Goal: Information Seeking & Learning: Learn about a topic

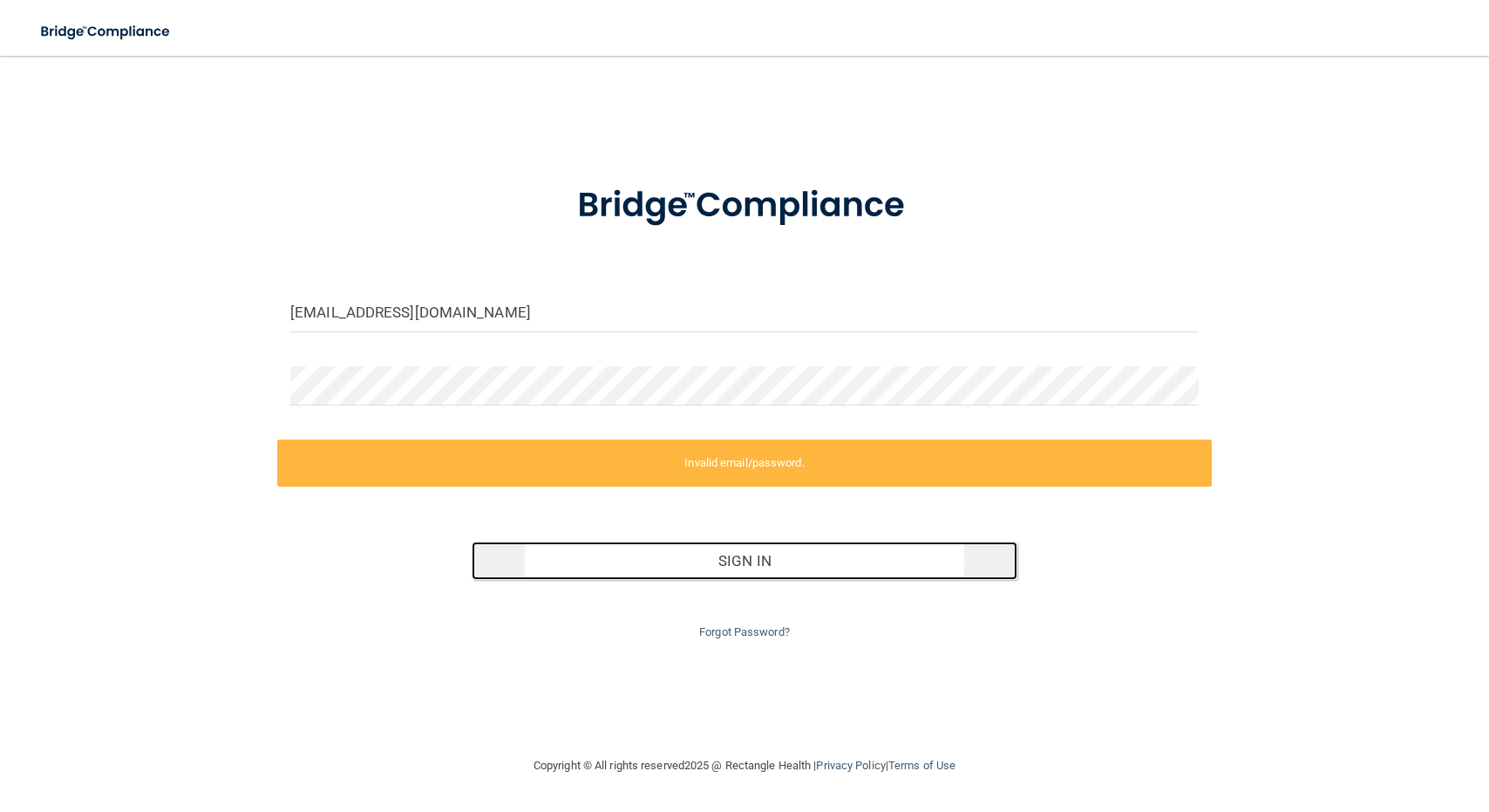
click at [658, 571] on button "Sign In" at bounding box center [744, 560] width 545 height 38
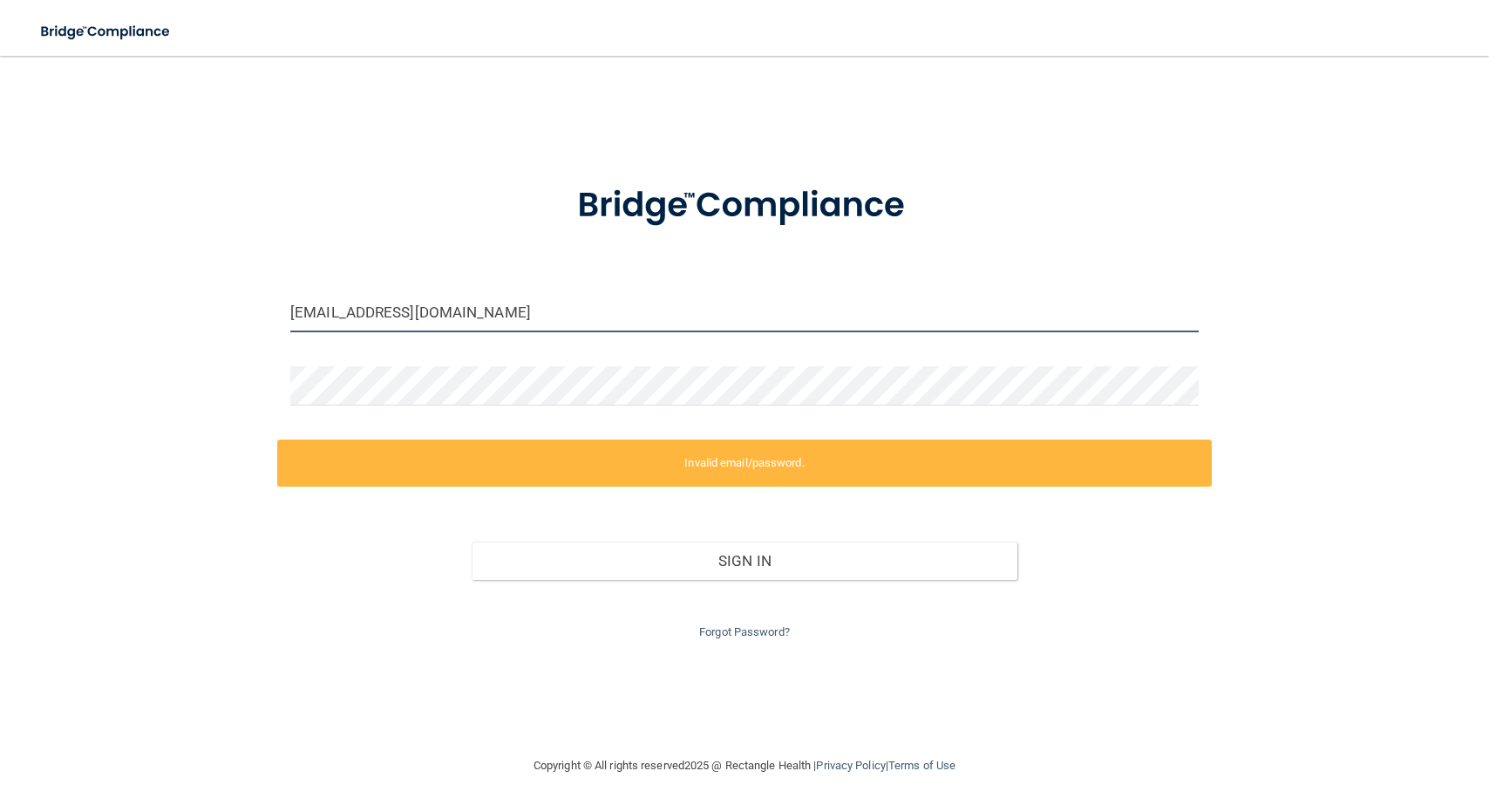
click at [549, 311] on input "[EMAIL_ADDRESS][DOMAIN_NAME]" at bounding box center [744, 313] width 908 height 39
drag, startPoint x: 549, startPoint y: 311, endPoint x: 48, endPoint y: 271, distance: 502.6
click at [48, 271] on div "[EMAIL_ADDRESS][DOMAIN_NAME] Invalid email/password. You don't have permission …" at bounding box center [744, 405] width 1420 height 664
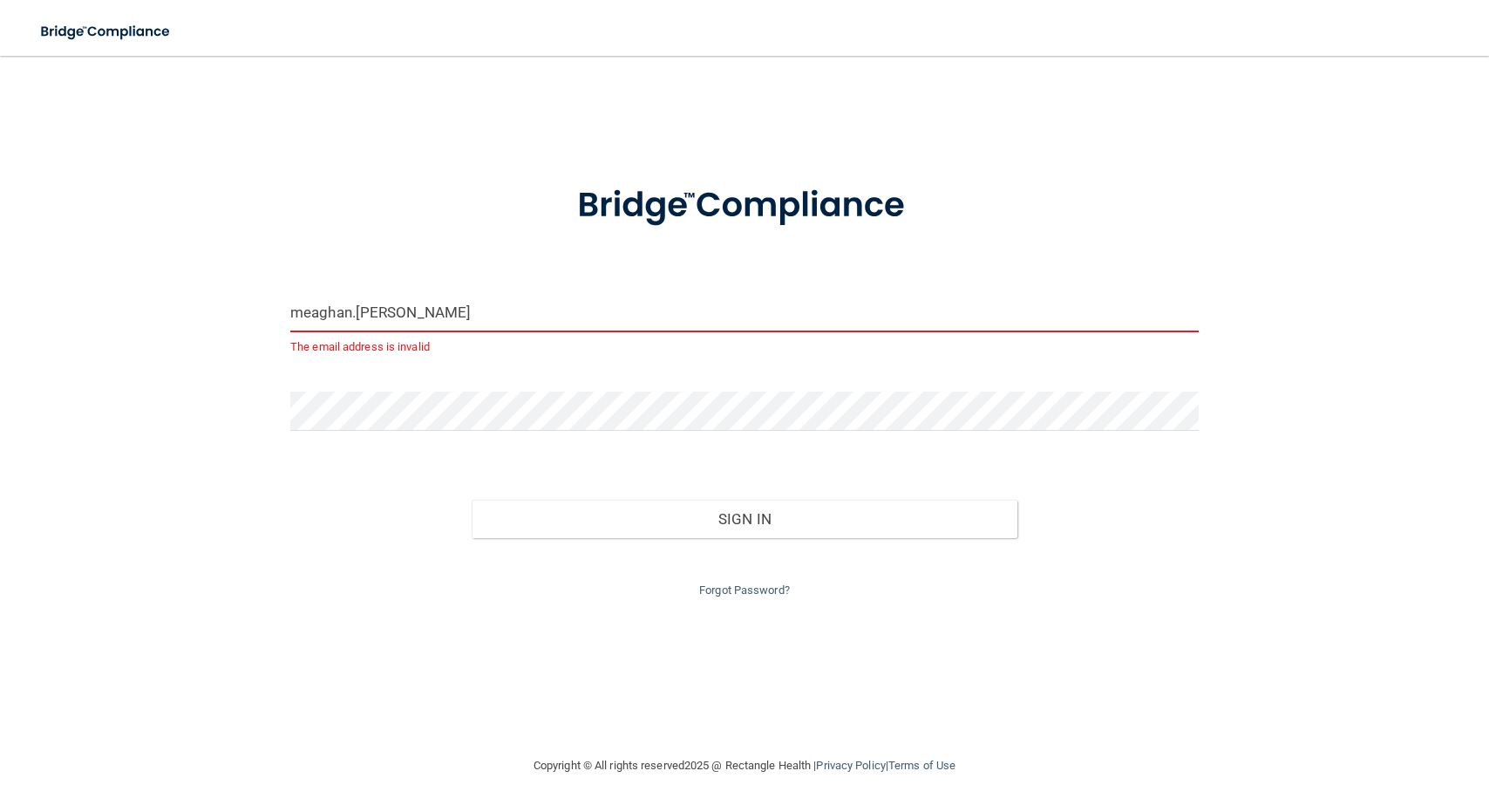
type input "[EMAIL_ADDRESS][PERSON_NAME][DOMAIN_NAME]"
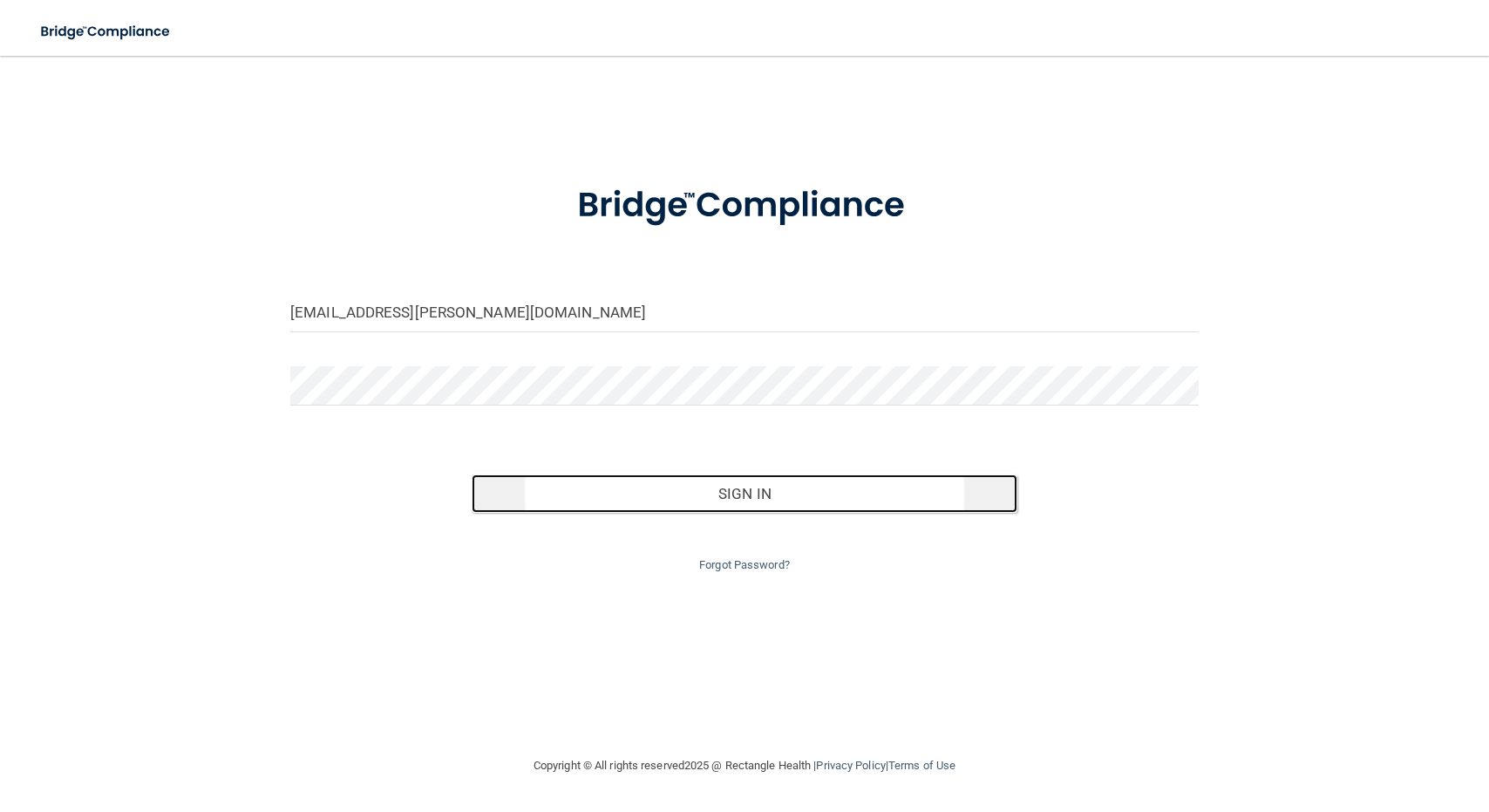
click at [726, 495] on button "Sign In" at bounding box center [744, 493] width 545 height 38
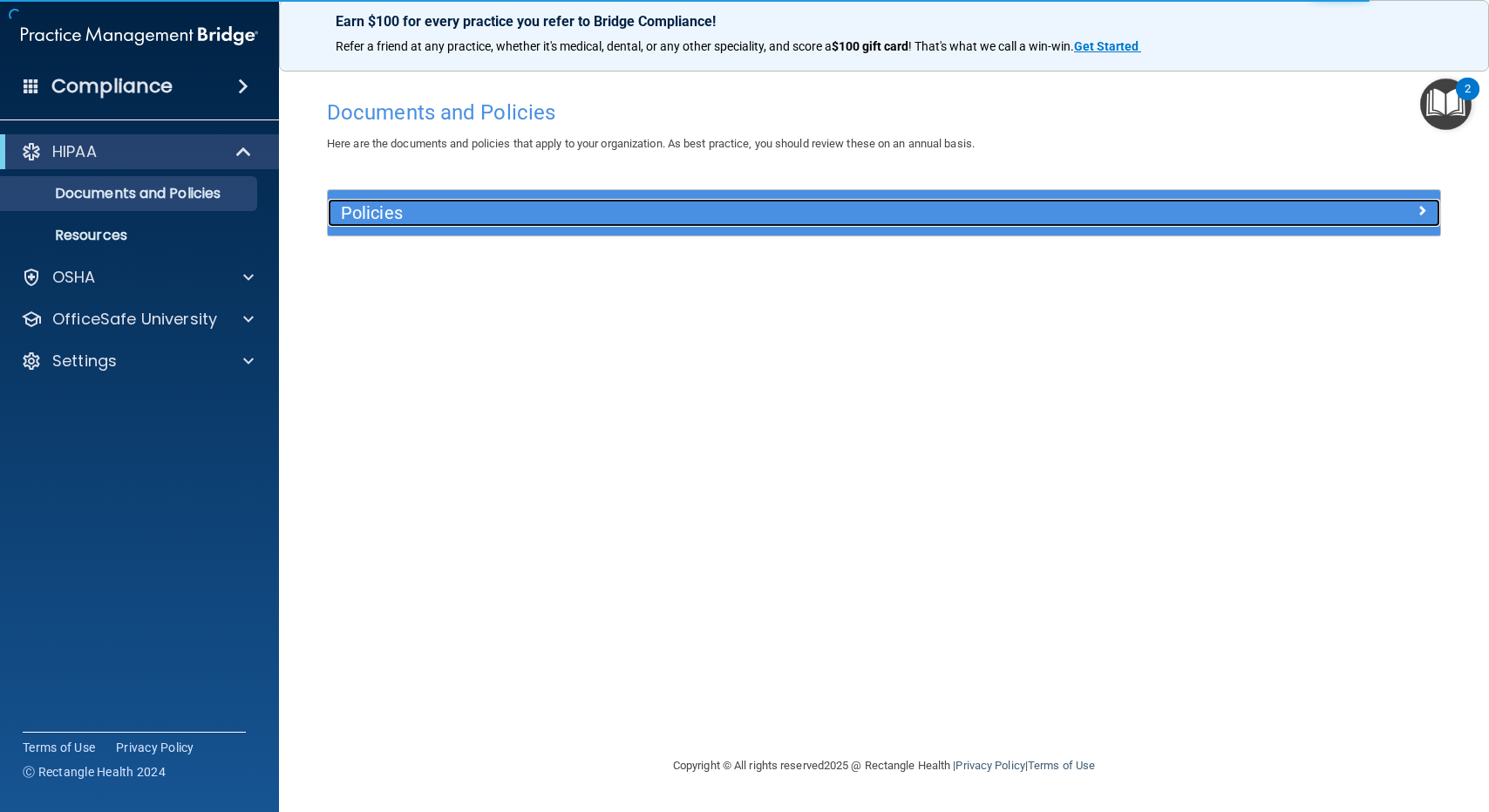
click at [1421, 203] on span at bounding box center [1421, 210] width 10 height 21
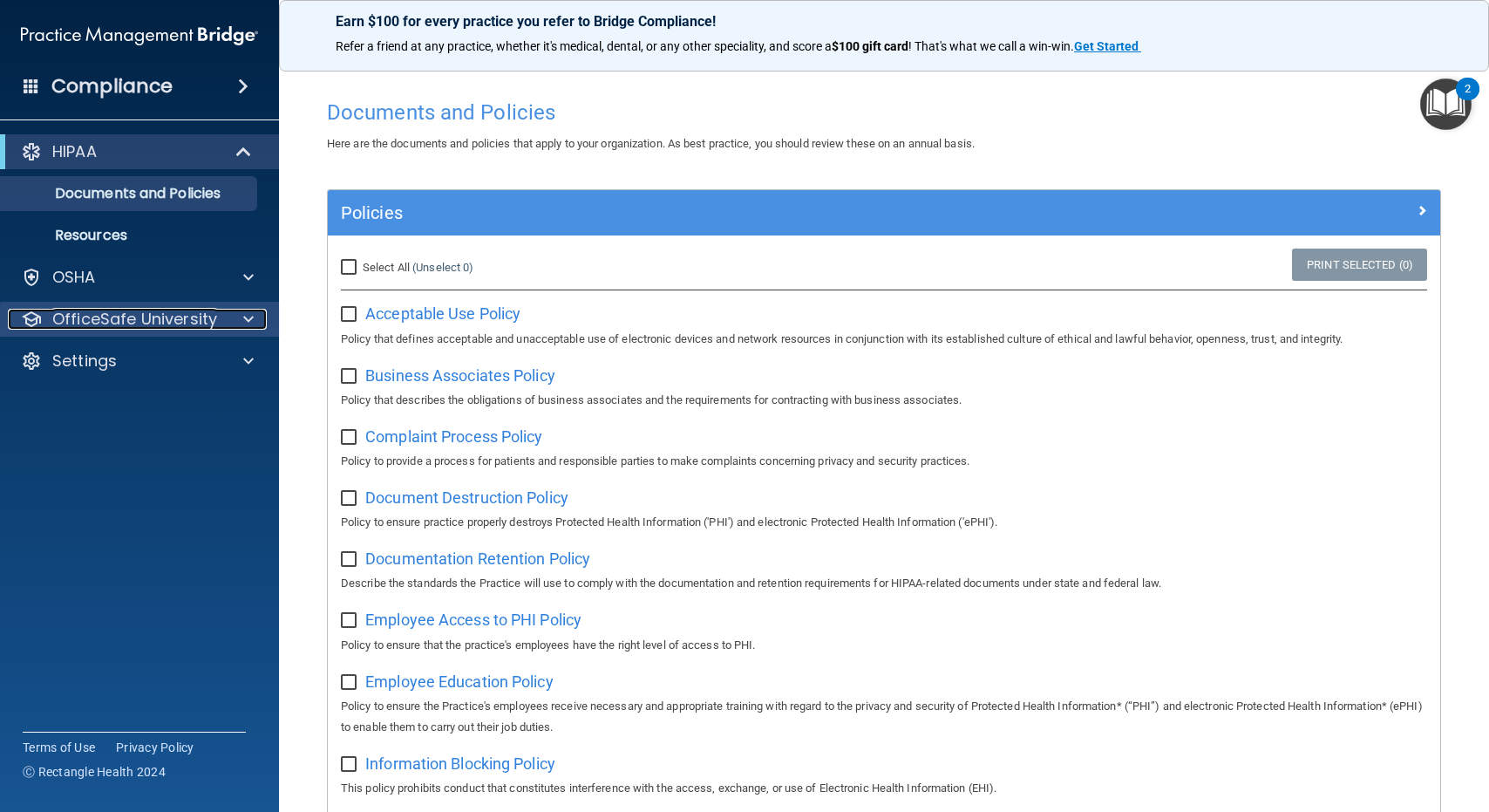
click at [258, 311] on div at bounding box center [245, 319] width 43 height 21
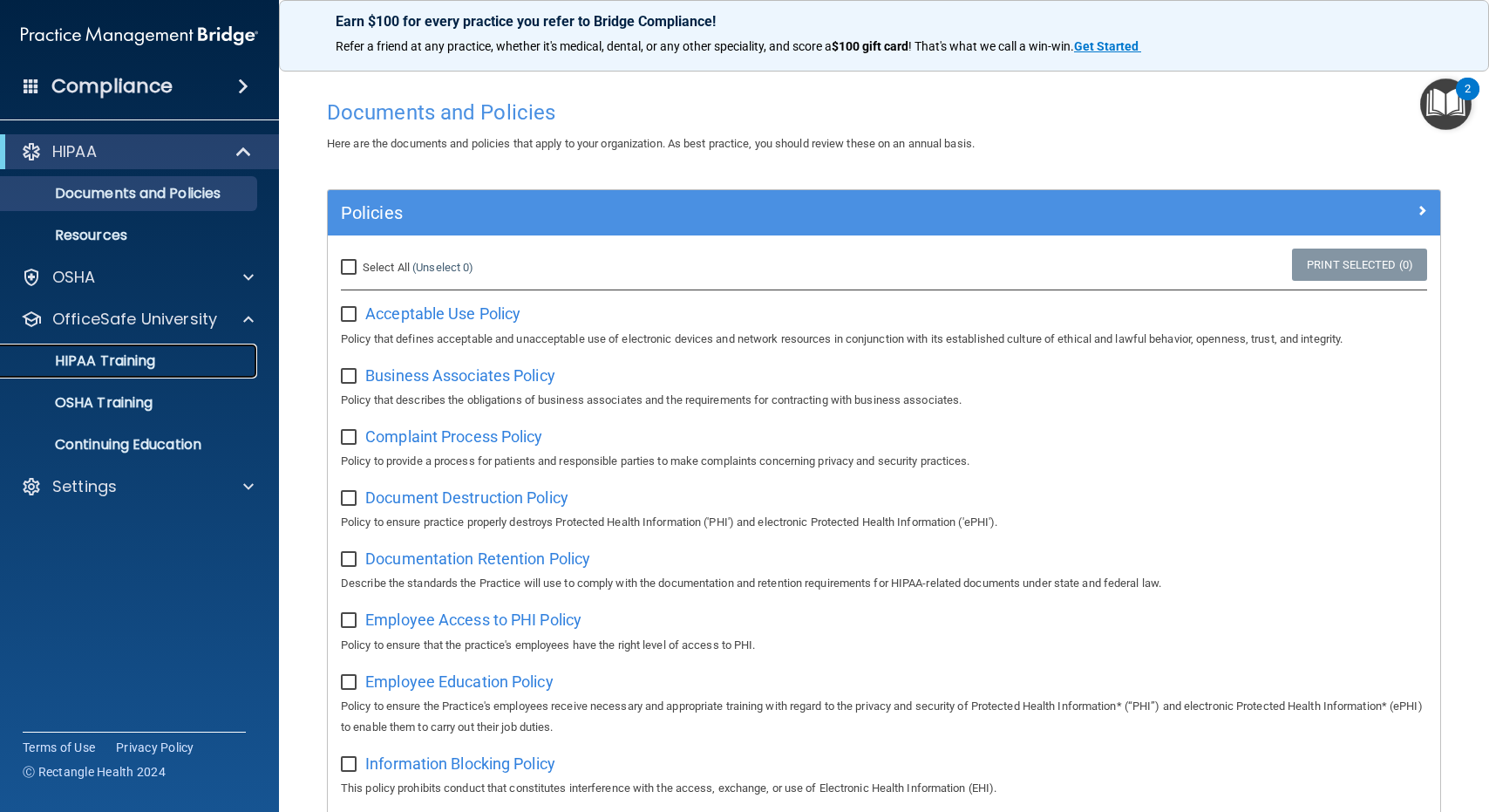
click at [156, 359] on div "HIPAA Training" at bounding box center [129, 361] width 238 height 18
